Goal: Information Seeking & Learning: Check status

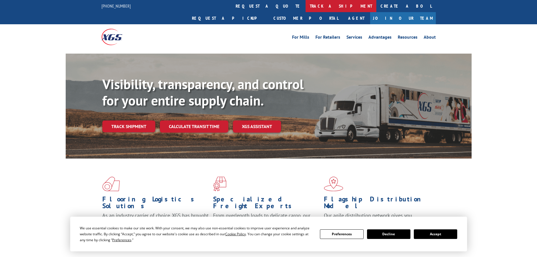
click at [306, 6] on link "track a shipment" at bounding box center [341, 6] width 71 height 12
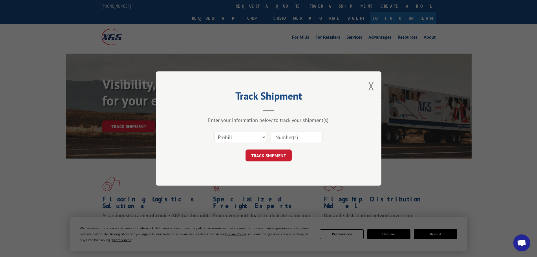
click at [286, 131] on input at bounding box center [297, 137] width 52 height 12
paste input "17235306"
type input "17235306"
click button "TRACK SHIPMENT" at bounding box center [269, 155] width 46 height 12
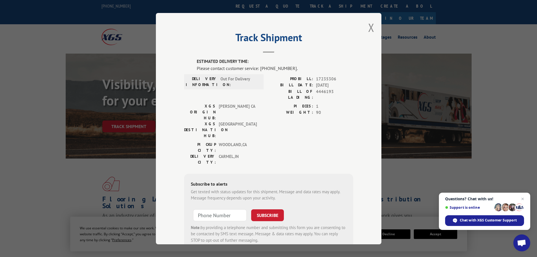
click at [333, 76] on span "17235306" at bounding box center [334, 79] width 37 height 6
click at [333, 83] on span "[DATE]" at bounding box center [334, 85] width 37 height 6
click at [333, 91] on span "4446193" at bounding box center [334, 94] width 37 height 12
click at [370, 30] on button "Close modal" at bounding box center [371, 27] width 6 height 15
